Goal: Transaction & Acquisition: Purchase product/service

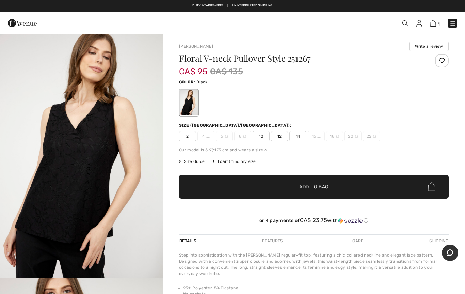
click at [324, 188] on span "Add to Bag" at bounding box center [313, 186] width 29 height 7
click at [300, 135] on span "14" at bounding box center [297, 136] width 17 height 10
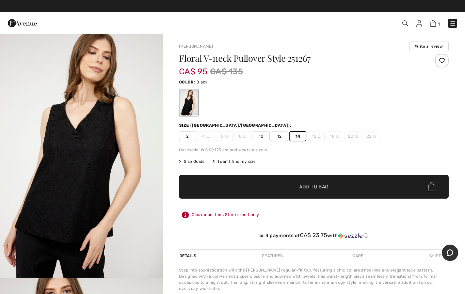
click at [331, 187] on span "✔ Added to Bag Add to Bag" at bounding box center [314, 187] width 270 height 24
click at [433, 25] on img at bounding box center [433, 23] width 6 height 6
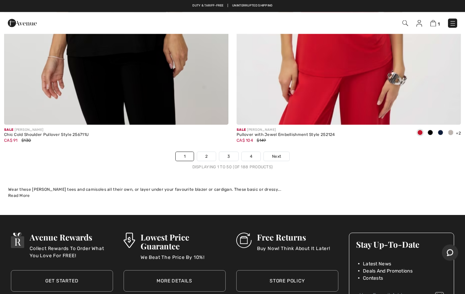
scroll to position [9303, 0]
click at [277, 153] on span "Next" at bounding box center [276, 156] width 9 height 6
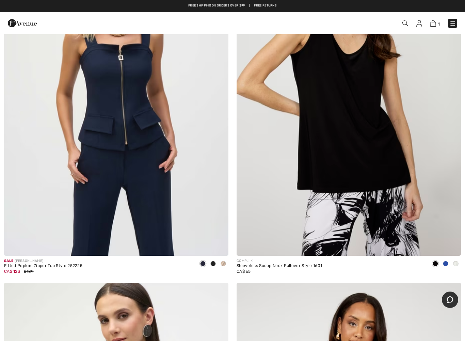
scroll to position [531, 0]
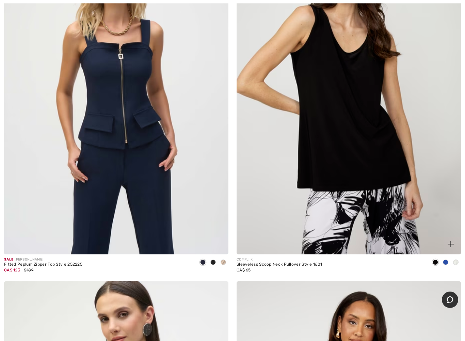
click at [376, 155] on img at bounding box center [349, 85] width 224 height 337
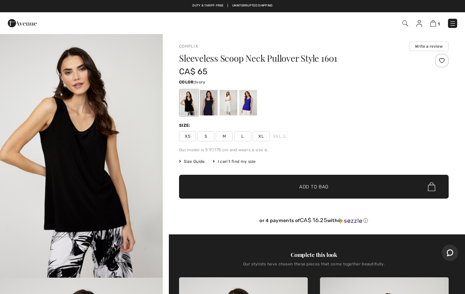
click at [231, 100] on div at bounding box center [229, 103] width 18 height 26
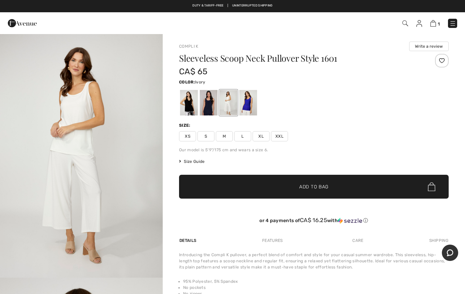
click at [251, 104] on div at bounding box center [248, 103] width 18 height 26
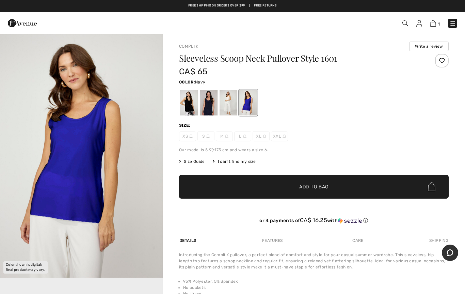
click at [208, 105] on div at bounding box center [209, 103] width 18 height 26
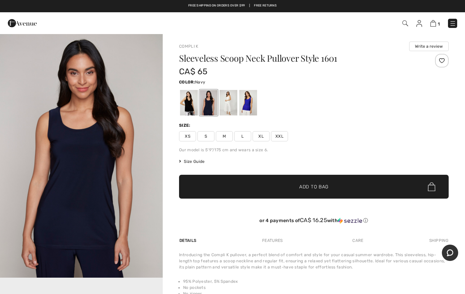
click at [187, 107] on div at bounding box center [189, 103] width 18 height 26
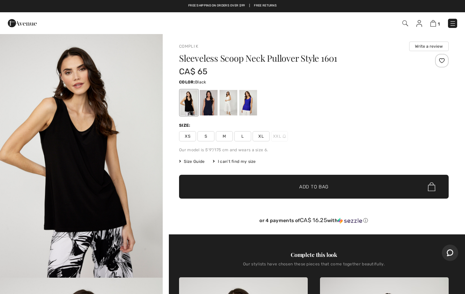
click at [261, 134] on span "XL" at bounding box center [261, 136] width 17 height 10
click at [316, 186] on span "Add to Bag" at bounding box center [313, 186] width 29 height 7
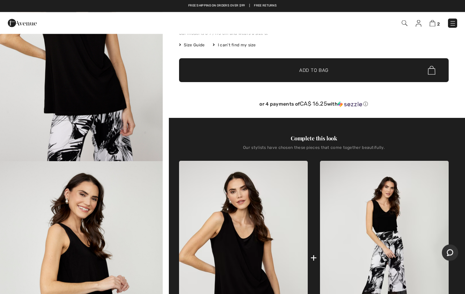
scroll to position [22, 0]
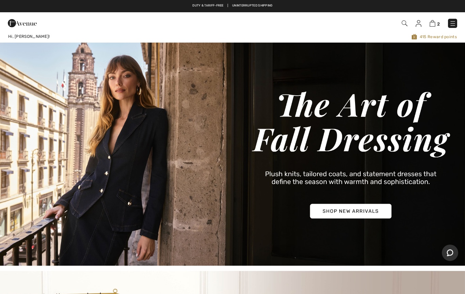
click at [454, 20] on img at bounding box center [452, 23] width 7 height 7
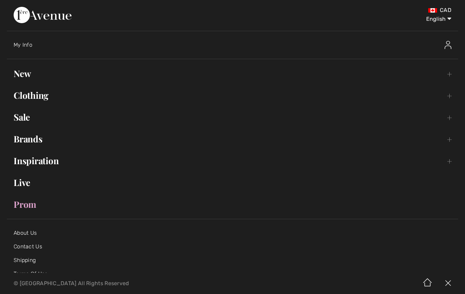
click at [23, 100] on link "Clothing Toggle submenu" at bounding box center [233, 95] width 452 height 15
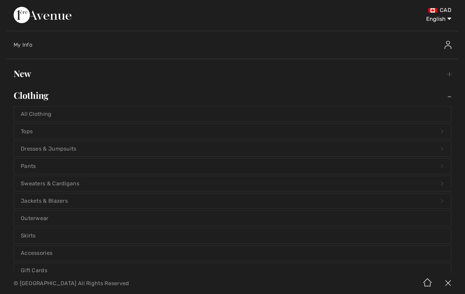
click at [27, 127] on link "Tops Open submenu" at bounding box center [232, 131] width 437 height 15
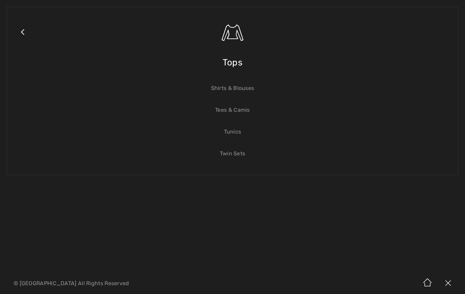
click at [246, 107] on link "Tees & Camis" at bounding box center [232, 109] width 437 height 15
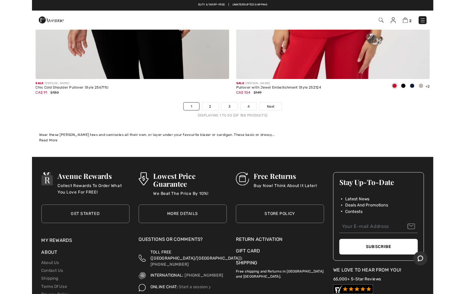
scroll to position [9320, 0]
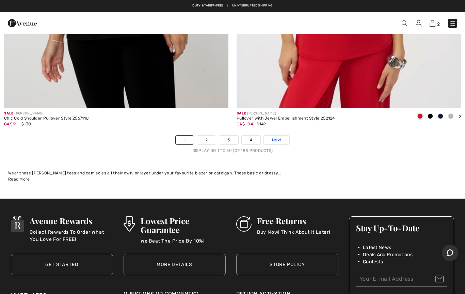
click at [277, 137] on span "Next" at bounding box center [276, 140] width 9 height 6
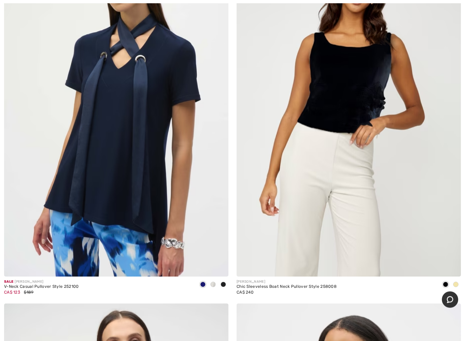
scroll to position [872, 0]
click at [94, 164] on img at bounding box center [116, 108] width 224 height 337
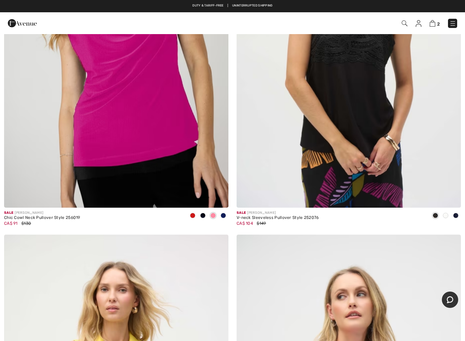
scroll to position [5804, 0]
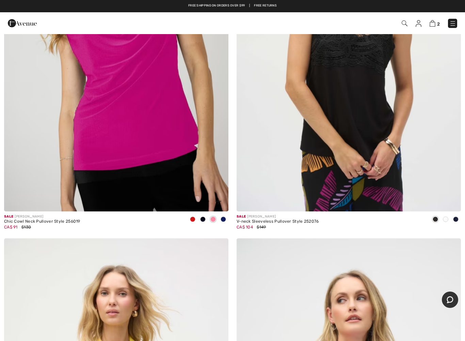
click at [182, 156] on img at bounding box center [116, 42] width 224 height 337
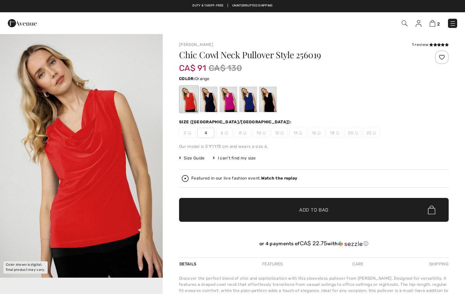
checkbox input "true"
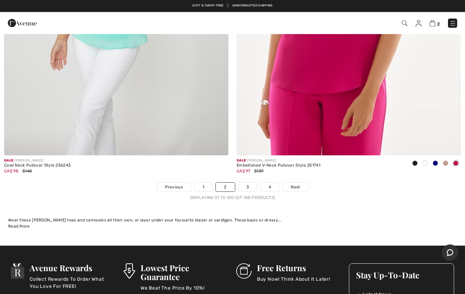
scroll to position [9268, 0]
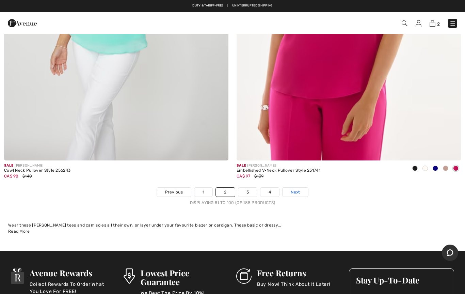
click at [295, 189] on span "Next" at bounding box center [295, 192] width 9 height 6
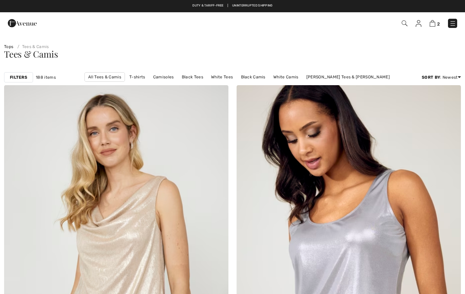
checkbox input "true"
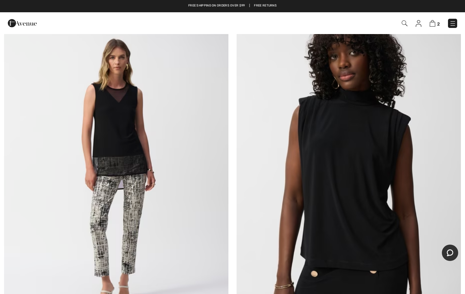
scroll to position [1532, 0]
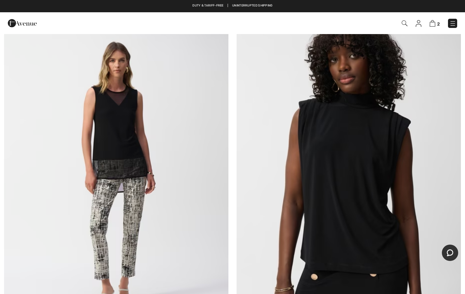
click at [183, 222] on img at bounding box center [116, 175] width 224 height 337
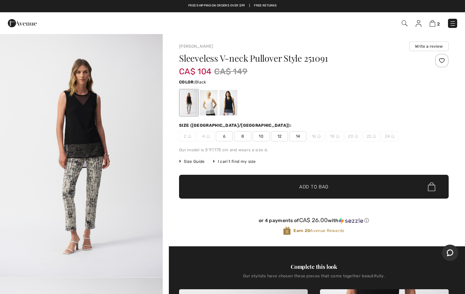
click at [296, 138] on span "14" at bounding box center [297, 136] width 17 height 10
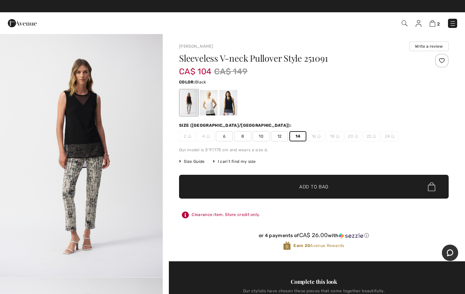
click at [299, 183] on span "Add to Bag" at bounding box center [313, 186] width 29 height 7
click at [435, 21] on img at bounding box center [433, 23] width 6 height 6
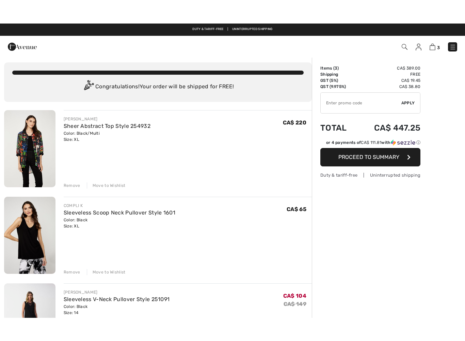
scroll to position [12, 0]
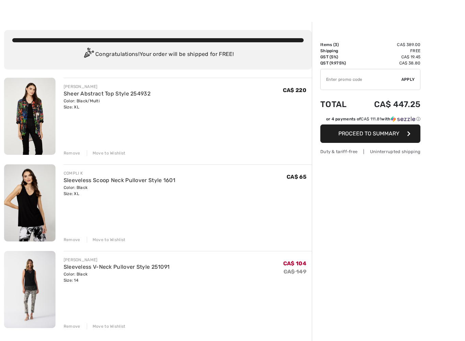
click at [367, 136] on span "Proceed to Summary" at bounding box center [368, 133] width 61 height 6
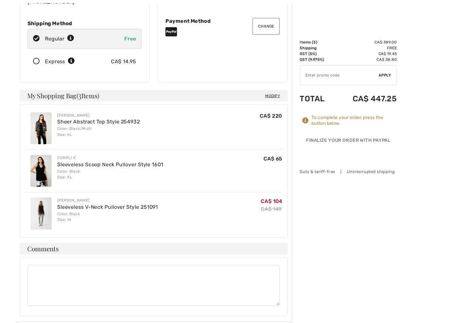
scroll to position [119, 0]
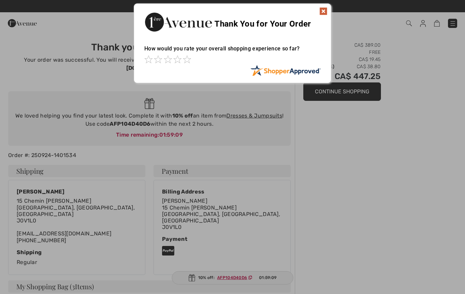
click at [321, 11] on img at bounding box center [323, 11] width 8 height 8
